Goal: Task Accomplishment & Management: Use online tool/utility

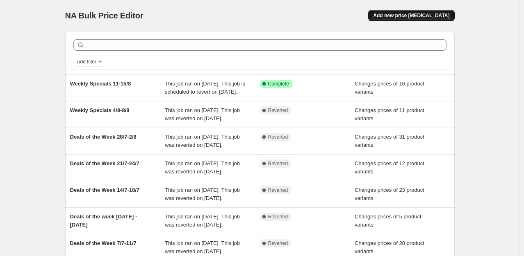
click at [424, 17] on span "Add new price [MEDICAL_DATA]" at bounding box center [411, 15] width 76 height 7
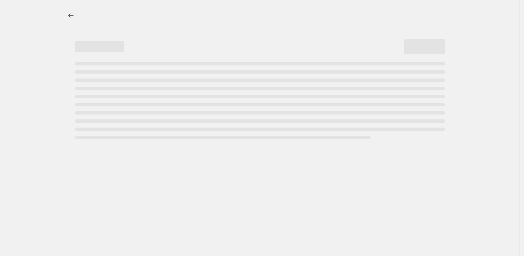
select select "percentage"
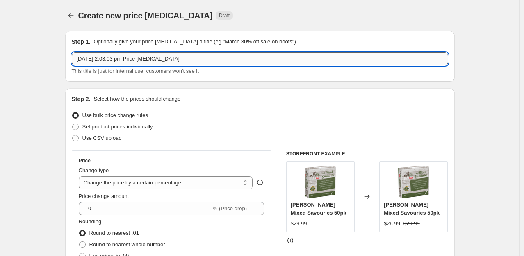
click at [189, 61] on input "[DATE] 2:03:03 pm Price [MEDICAL_DATA]" at bounding box center [260, 58] width 376 height 13
click at [79, 59] on input "18-22/8" at bounding box center [260, 58] width 376 height 13
type input "Deals of the week 18-22/8"
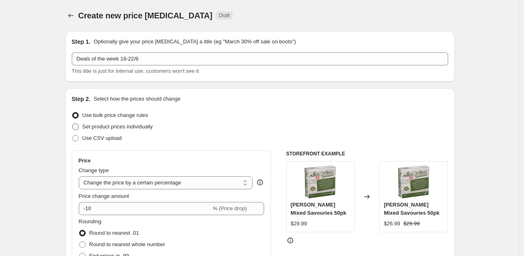
click at [97, 126] on span "Set product prices individually" at bounding box center [117, 127] width 70 height 6
click at [73, 124] on input "Set product prices individually" at bounding box center [72, 124] width 0 height 0
radio input "true"
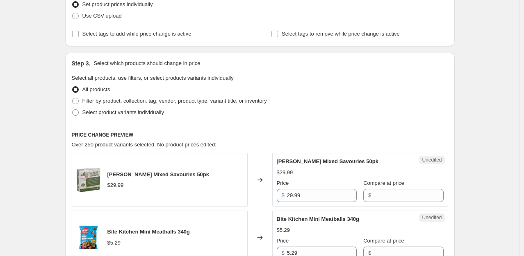
scroll to position [123, 0]
click at [124, 102] on span "Filter by product, collection, tag, vendor, product type, variant title, or inv…" at bounding box center [174, 100] width 184 height 6
click at [73, 98] on input "Filter by product, collection, tag, vendor, product type, variant title, or inv…" at bounding box center [72, 97] width 0 height 0
radio input "true"
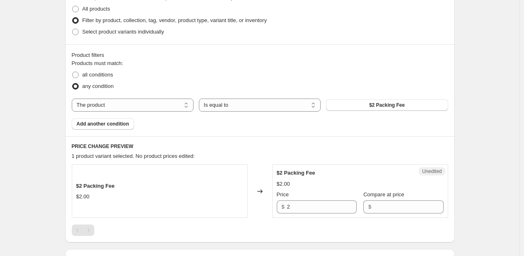
scroll to position [205, 0]
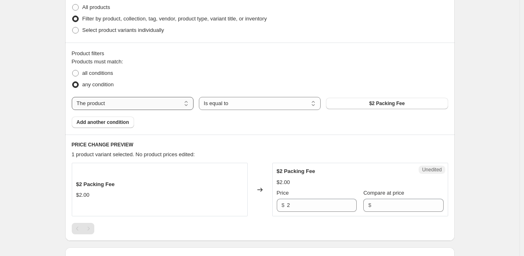
click at [183, 104] on select "The product The product's collection The product's tag The product's vendor The…" at bounding box center [133, 103] width 122 height 13
select select "collection"
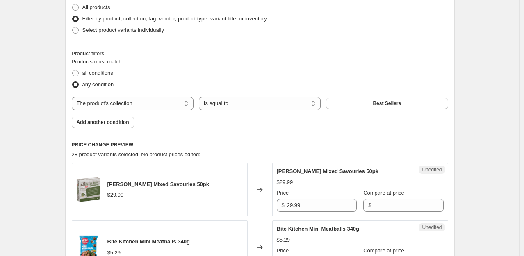
click at [399, 107] on span "Best Sellers" at bounding box center [386, 103] width 28 height 7
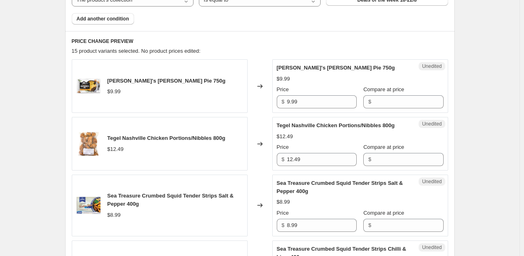
scroll to position [328, 0]
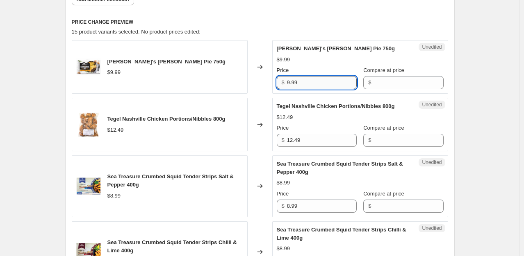
click at [312, 86] on input "9.99" at bounding box center [322, 82] width 70 height 13
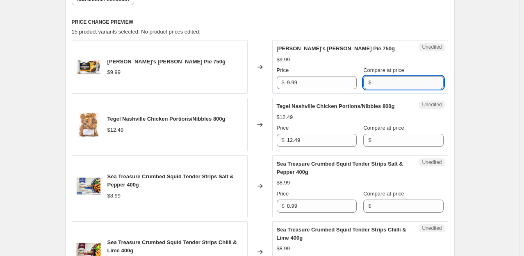
click at [389, 85] on input "Compare at price" at bounding box center [408, 82] width 70 height 13
paste input "9.99"
type input "9.99"
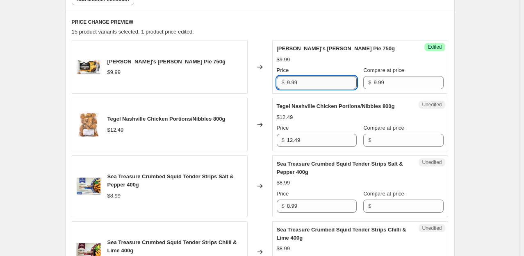
click at [290, 84] on input "9.99" at bounding box center [322, 82] width 70 height 13
type input "7.99"
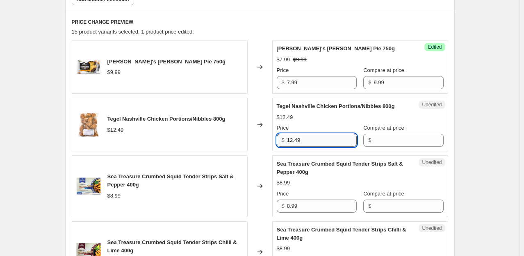
click at [308, 140] on input "12.49" at bounding box center [322, 140] width 70 height 13
click at [307, 140] on input "12.49" at bounding box center [322, 140] width 70 height 13
click at [373, 143] on input "Compare at price" at bounding box center [408, 140] width 70 height 13
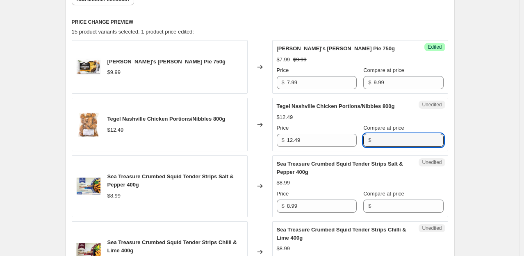
paste input "12.49"
type input "12.49"
click at [307, 141] on input "12.49" at bounding box center [322, 140] width 70 height 13
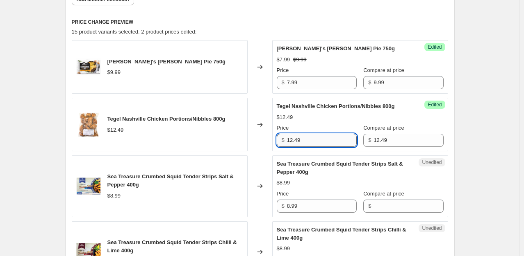
click at [307, 141] on input "12.49" at bounding box center [322, 140] width 70 height 13
type input "9.99"
click at [329, 123] on div "Tegel Nashville Chicken Portions/Nibbles 800g $9.99 $12.49 Price $ 9.99 Compare…" at bounding box center [360, 124] width 167 height 45
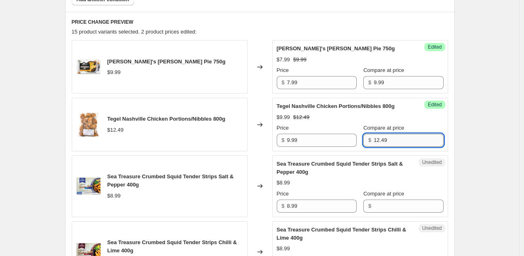
click at [396, 142] on input "12.49" at bounding box center [408, 140] width 70 height 13
click at [385, 169] on div "Sea Treasure Crumbed Squid Tender Strips Salt & Pepper 400g" at bounding box center [344, 168] width 134 height 16
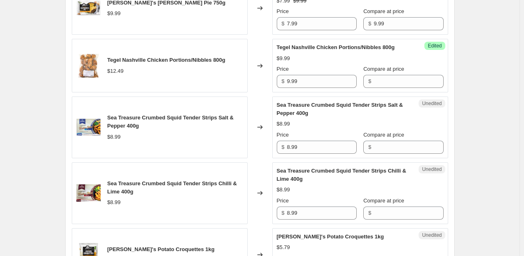
scroll to position [410, 0]
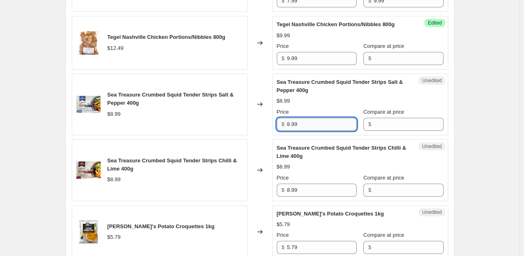
click at [305, 120] on input "8.99" at bounding box center [322, 124] width 70 height 13
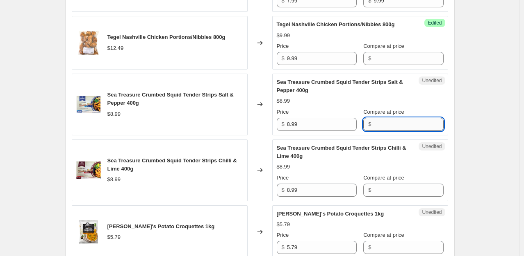
click at [374, 127] on input "Compare at price" at bounding box center [408, 124] width 70 height 13
paste input "8.99"
type input "8.99"
click at [290, 125] on input "8.99" at bounding box center [322, 124] width 70 height 13
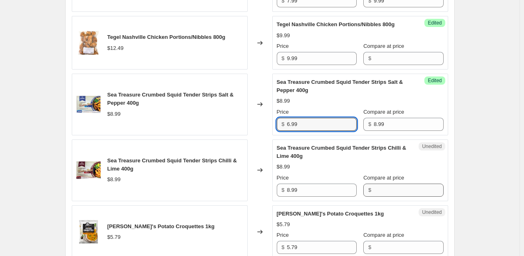
type input "6.99"
click at [373, 189] on input "Compare at price" at bounding box center [408, 190] width 70 height 13
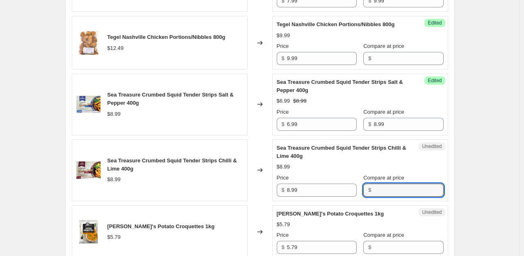
paste input "8.99"
type input "8.99"
click at [290, 191] on input "8.99" at bounding box center [322, 190] width 70 height 13
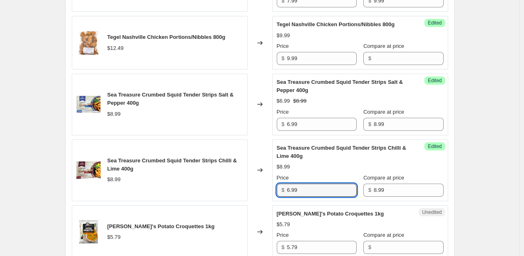
type input "6.99"
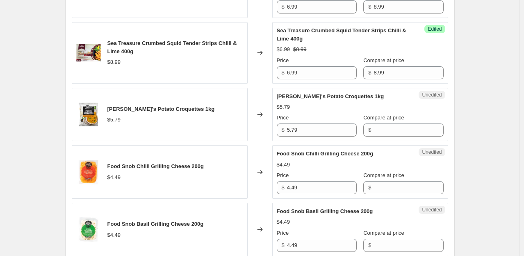
scroll to position [533, 0]
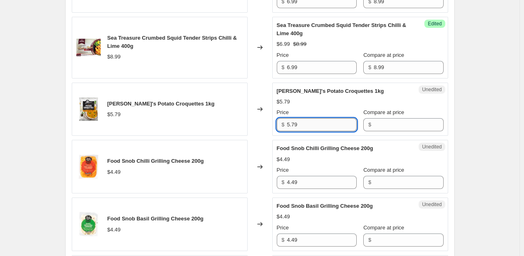
click at [317, 127] on input "5.79" at bounding box center [322, 124] width 70 height 13
click at [373, 123] on input "Compare at price" at bounding box center [408, 124] width 70 height 13
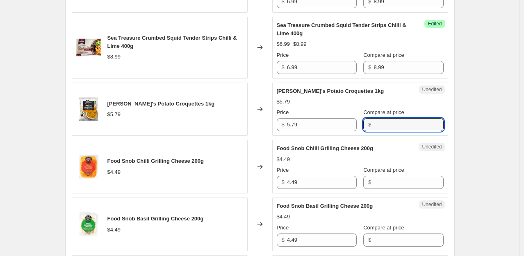
paste input "5.79"
type input "5.79"
click at [305, 123] on input "5.79" at bounding box center [322, 124] width 70 height 13
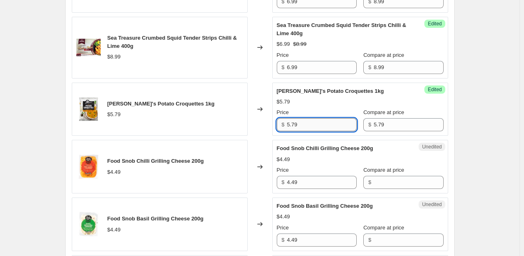
click at [305, 123] on input "5.79" at bounding box center [322, 124] width 70 height 13
type input "4.99"
click at [325, 166] on div "Price" at bounding box center [317, 170] width 80 height 8
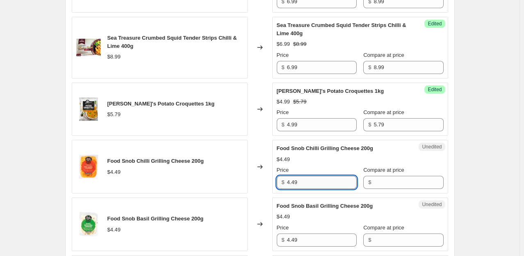
click at [315, 180] on input "4.49" at bounding box center [322, 182] width 70 height 13
click at [390, 186] on input "Compare at price" at bounding box center [408, 182] width 70 height 13
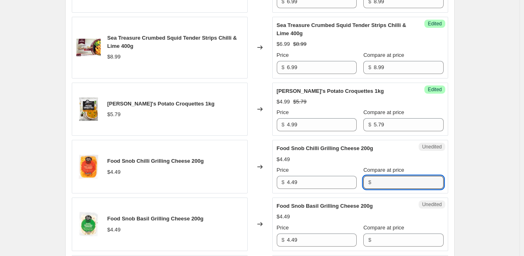
paste input "4.49"
type input "4.49"
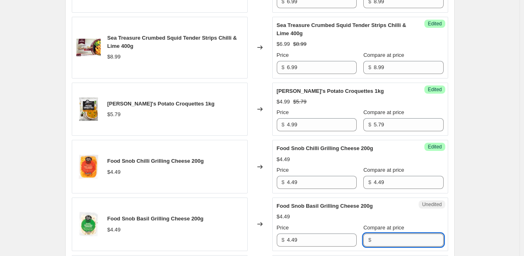
click at [381, 238] on input "Compare at price" at bounding box center [408, 240] width 70 height 13
paste input "4.49"
type input "4.49"
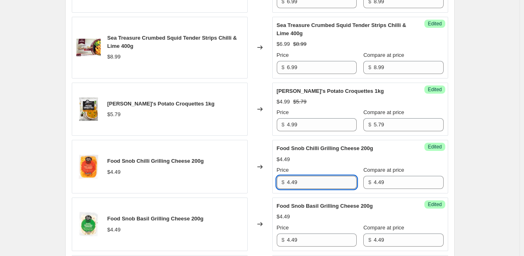
click at [290, 181] on input "4.49" at bounding box center [322, 182] width 70 height 13
type input "3.49"
click at [291, 240] on input "4.49" at bounding box center [322, 240] width 70 height 13
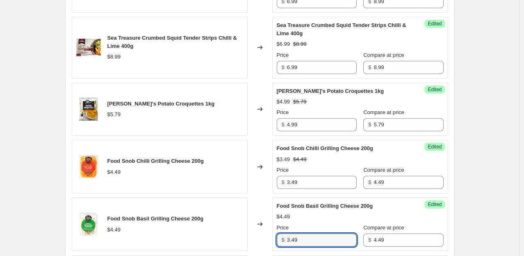
type input "3.49"
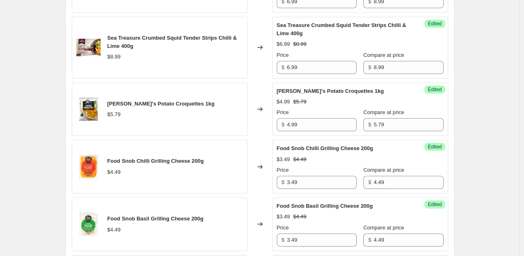
click at [295, 219] on div "$3.49 $4.49" at bounding box center [360, 217] width 167 height 8
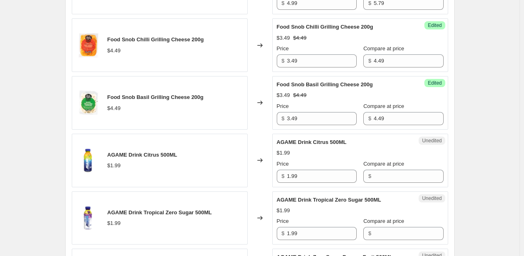
scroll to position [655, 0]
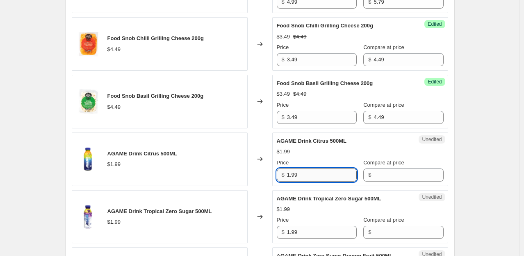
click at [306, 174] on input "1.99" at bounding box center [322, 175] width 70 height 13
click at [382, 175] on input "Compare at price" at bounding box center [408, 175] width 70 height 13
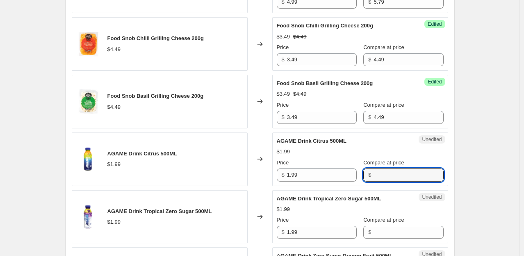
paste input "1.99"
type input "1.99"
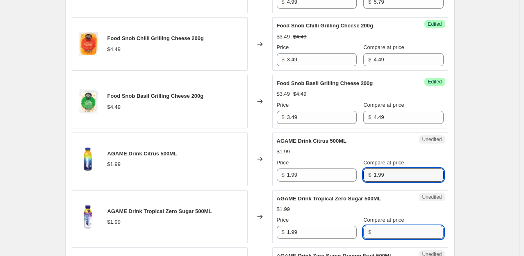
click at [380, 229] on input "Compare at price" at bounding box center [408, 232] width 70 height 13
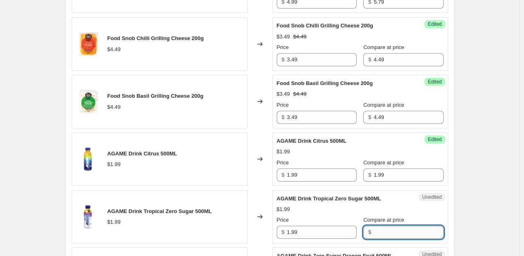
paste input "1.99"
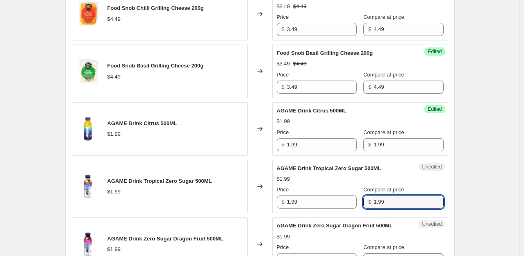
scroll to position [737, 0]
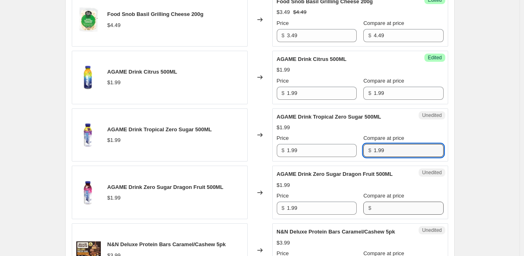
type input "1.99"
click at [373, 206] on input "Compare at price" at bounding box center [408, 208] width 70 height 13
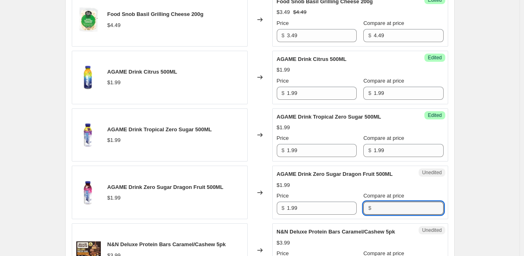
paste input "1.99"
type input "1.99"
click at [300, 93] on input "1.99" at bounding box center [322, 93] width 70 height 13
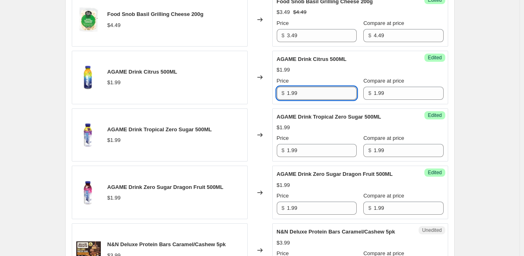
click at [300, 93] on input "1.99" at bounding box center [322, 93] width 70 height 13
type input "1.33"
click at [311, 150] on input "1.99" at bounding box center [322, 150] width 70 height 13
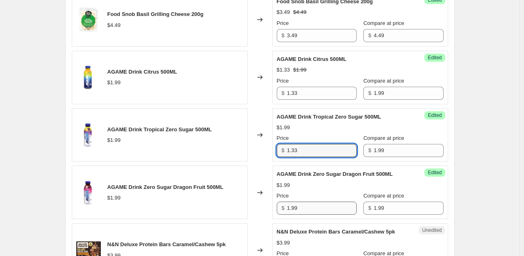
type input "1.33"
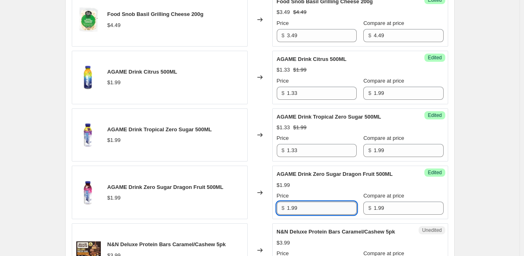
click at [308, 209] on input "1.99" at bounding box center [322, 208] width 70 height 13
type input "1.33"
click at [312, 192] on div "Price" at bounding box center [317, 196] width 80 height 8
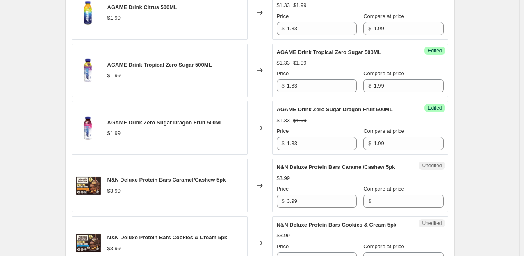
scroll to position [819, 0]
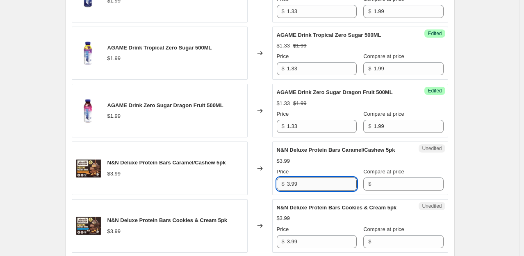
click at [334, 183] on input "3.99" at bounding box center [322, 184] width 70 height 13
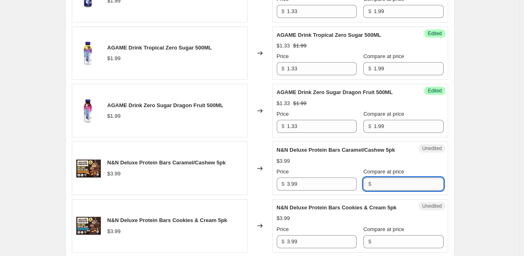
click at [383, 182] on input "Compare at price" at bounding box center [408, 184] width 70 height 13
paste input "3.99"
type input "3.99"
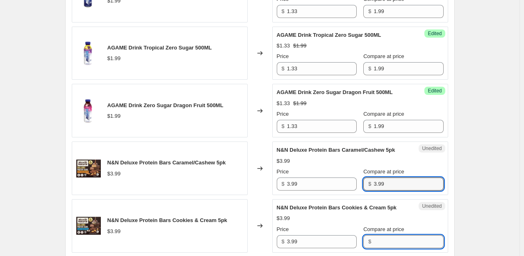
click at [384, 244] on input "Compare at price" at bounding box center [408, 242] width 70 height 13
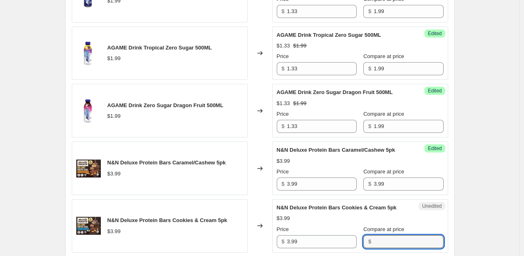
paste input "3.99"
type input "3.99"
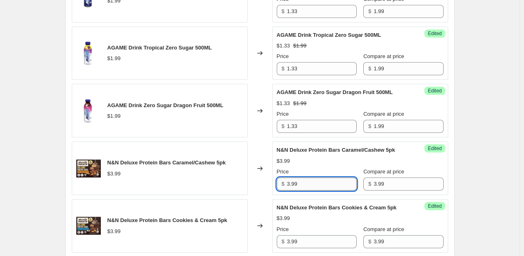
click at [295, 183] on input "3.99" at bounding box center [322, 184] width 70 height 13
type input "3.49"
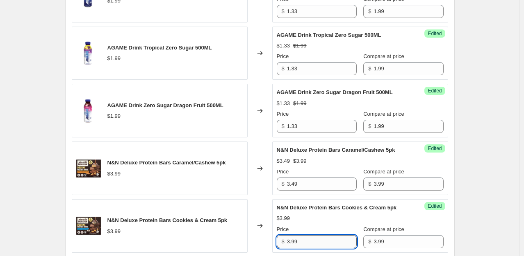
click at [295, 249] on input "3.99" at bounding box center [322, 242] width 70 height 13
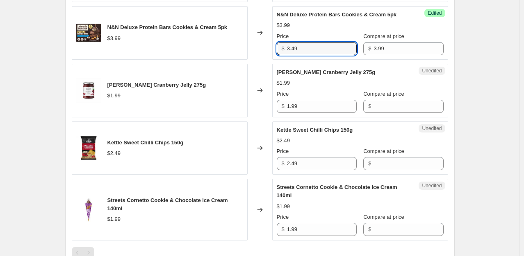
scroll to position [1024, 0]
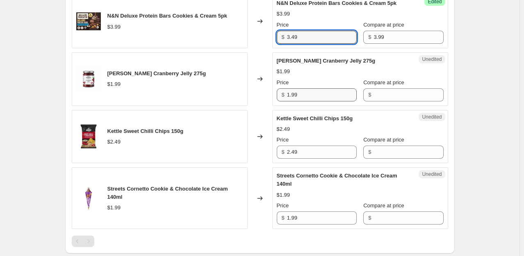
type input "3.49"
click at [302, 102] on input "1.99" at bounding box center [322, 94] width 70 height 13
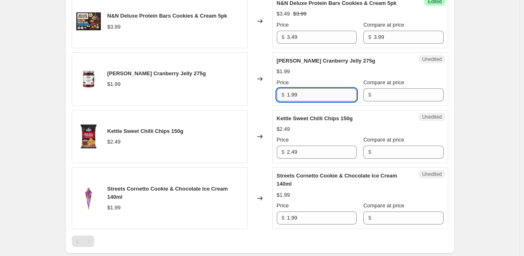
click at [302, 102] on input "1.99" at bounding box center [322, 94] width 70 height 13
click at [334, 134] on div "$2.49" at bounding box center [360, 129] width 167 height 8
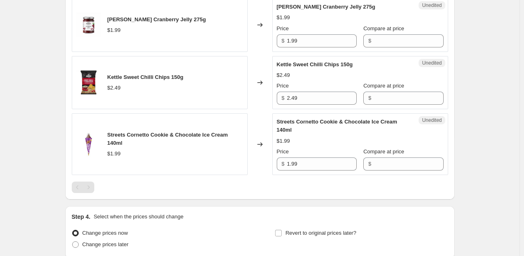
scroll to position [1106, 0]
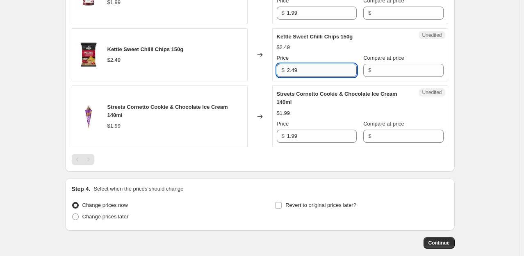
click at [312, 77] on input "2.49" at bounding box center [322, 70] width 70 height 13
click at [382, 77] on input "Compare at price" at bounding box center [408, 70] width 70 height 13
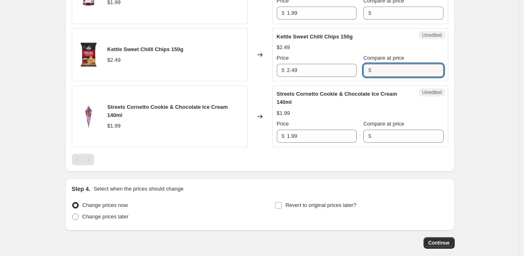
paste input "2.49"
type input "2.49"
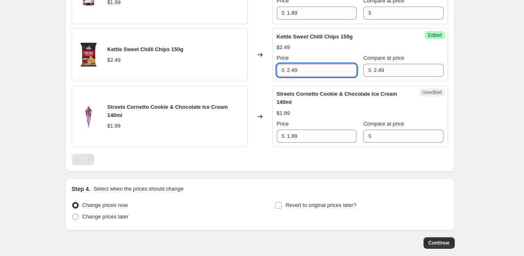
click at [320, 77] on input "2.49" at bounding box center [322, 70] width 70 height 13
click at [318, 77] on input "2.49" at bounding box center [322, 70] width 70 height 13
type input "2"
type input "1.99"
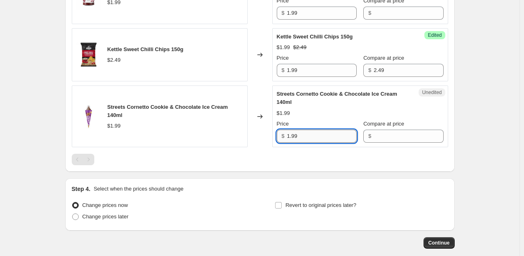
click at [338, 143] on input "1.99" at bounding box center [322, 136] width 70 height 13
click at [394, 143] on input "Compare at price" at bounding box center [408, 136] width 70 height 13
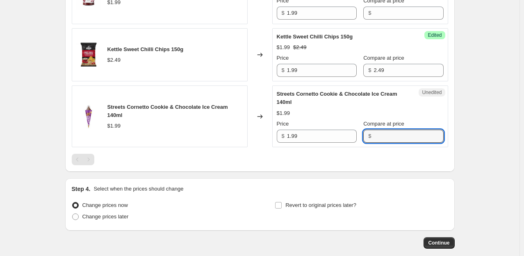
paste input "1.99"
type input "1.99"
drag, startPoint x: 328, startPoint y: 146, endPoint x: 320, endPoint y: 143, distance: 8.6
click at [328, 143] on input "1.99" at bounding box center [322, 136] width 70 height 13
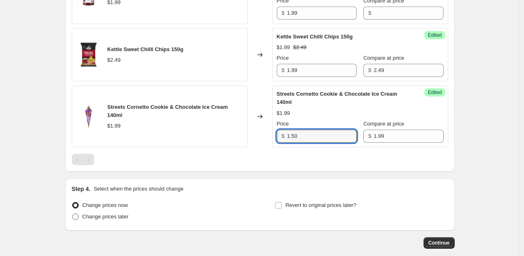
type input "1.50"
click at [123, 220] on span "Change prices later" at bounding box center [105, 217] width 46 height 6
click at [73, 214] on input "Change prices later" at bounding box center [72, 214] width 0 height 0
radio input "true"
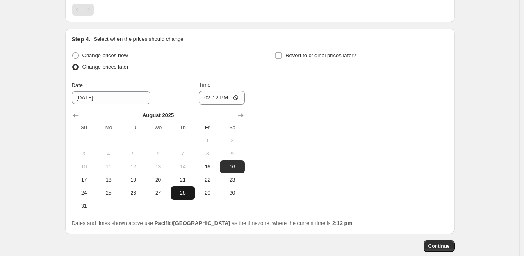
scroll to position [1270, 0]
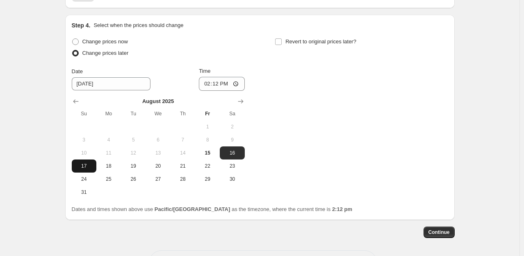
click at [92, 169] on span "17" at bounding box center [84, 166] width 18 height 7
click at [114, 170] on span "18" at bounding box center [109, 166] width 18 height 7
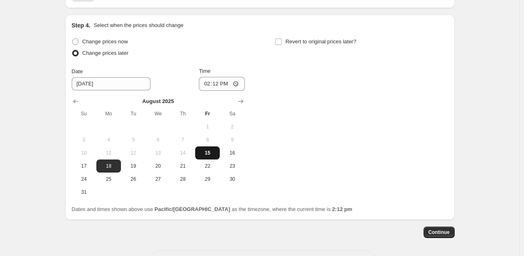
click at [208, 156] on span "15" at bounding box center [207, 153] width 18 height 7
type input "[DATE]"
click at [208, 91] on input "14:12" at bounding box center [222, 84] width 46 height 14
type input "15:00"
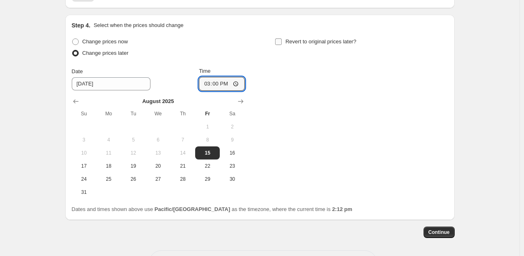
click at [280, 45] on input "Revert to original prices later?" at bounding box center [278, 42] width 7 height 7
checkbox input "true"
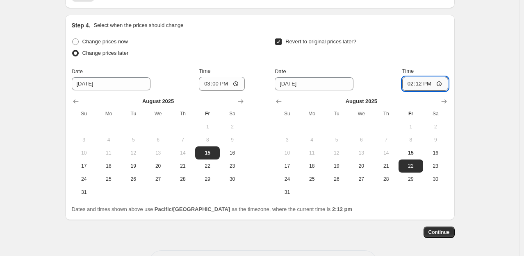
click at [419, 89] on input "14:12" at bounding box center [425, 84] width 46 height 14
type input "14:59"
click at [427, 57] on div "Revert to original prices later?" at bounding box center [360, 48] width 173 height 25
click at [438, 236] on span "Continue" at bounding box center [438, 232] width 21 height 7
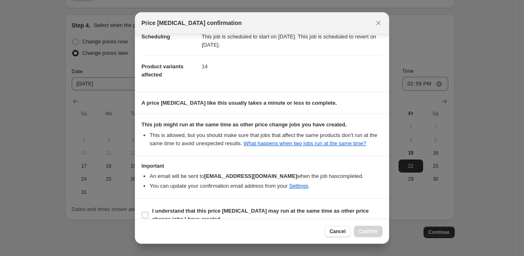
scroll to position [34, 0]
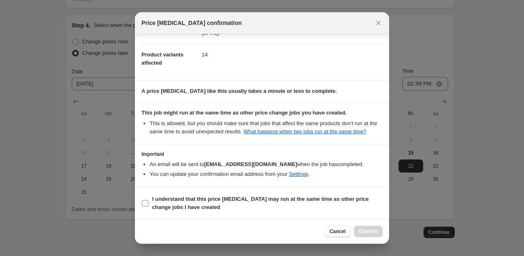
click at [145, 202] on input "I understand that this price [MEDICAL_DATA] may run at the same time as other p…" at bounding box center [145, 203] width 7 height 7
checkbox input "true"
click at [375, 233] on span "Confirm" at bounding box center [367, 232] width 19 height 7
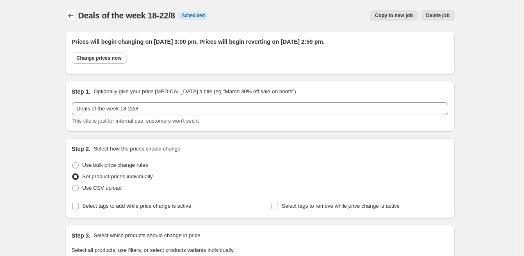
click at [68, 14] on button "Price change jobs" at bounding box center [70, 15] width 11 height 11
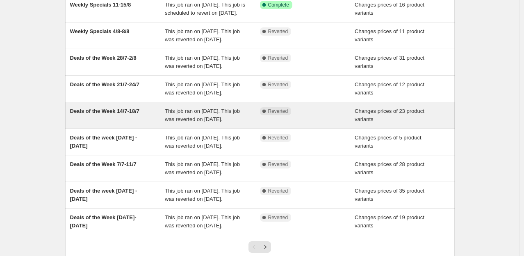
scroll to position [123, 0]
